Goal: Check status

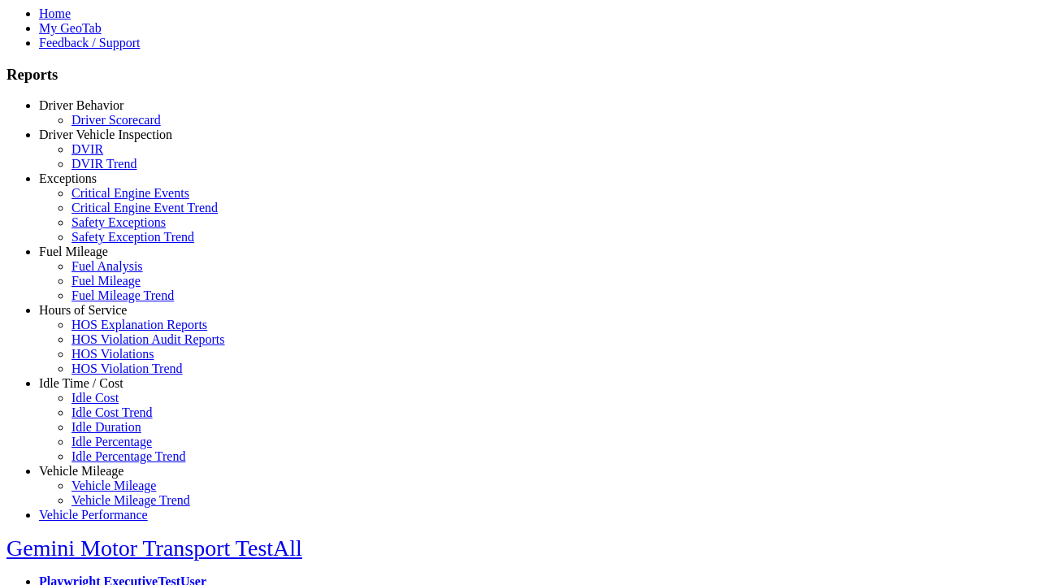
click at [93, 112] on link "Driver Behavior" at bounding box center [81, 105] width 84 height 14
click at [106, 127] on link "Driver Scorecard" at bounding box center [115, 120] width 89 height 14
